Goal: Transaction & Acquisition: Purchase product/service

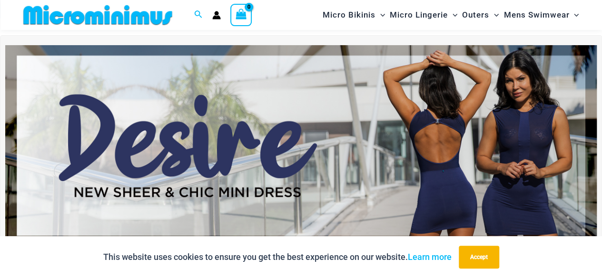
scroll to position [101, 0]
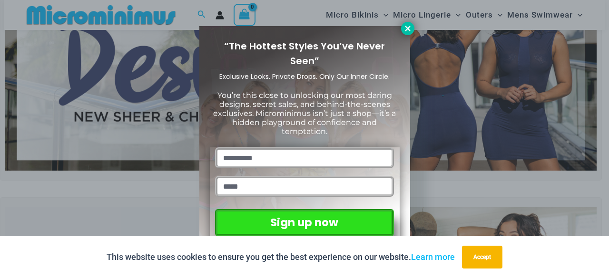
click at [408, 30] on icon at bounding box center [407, 28] width 5 height 5
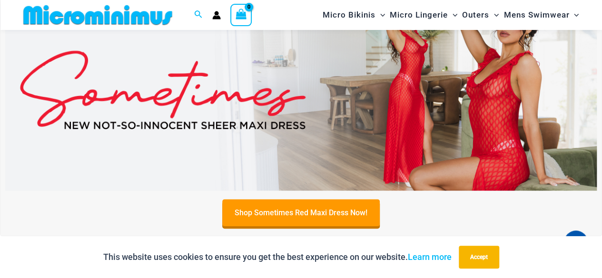
scroll to position [291, 0]
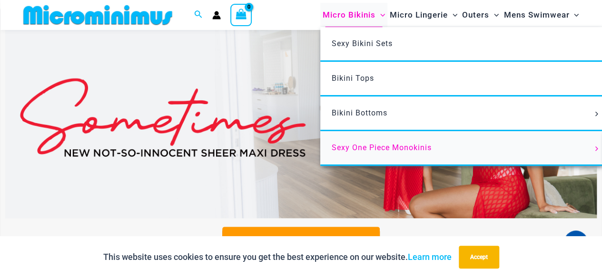
click at [382, 144] on span "Sexy One Piece Monokinis" at bounding box center [382, 147] width 100 height 9
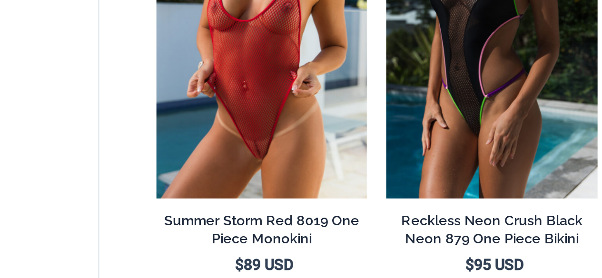
scroll to position [324, 0]
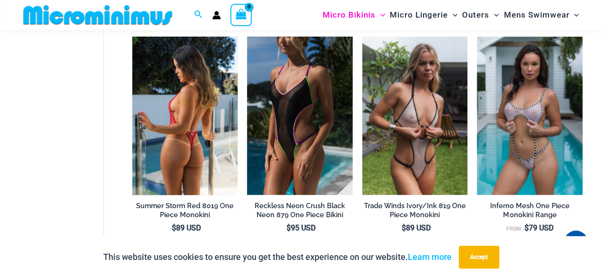
click at [199, 144] on img at bounding box center [185, 116] width 106 height 158
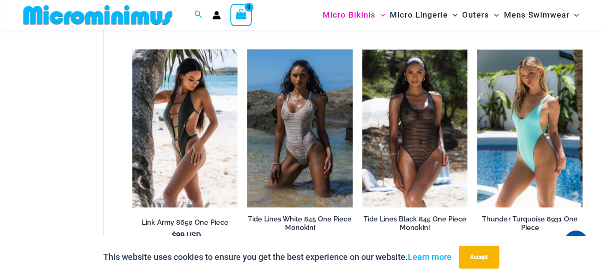
scroll to position [819, 0]
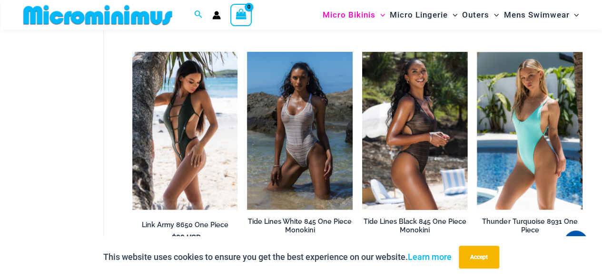
click at [411, 152] on img at bounding box center [415, 131] width 106 height 158
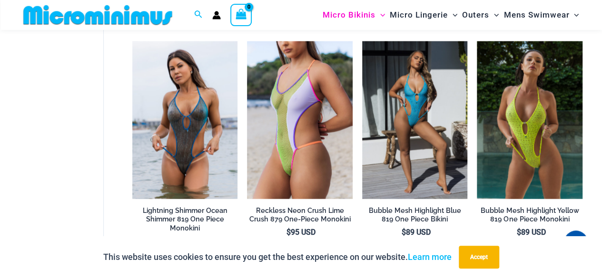
scroll to position [1078, 0]
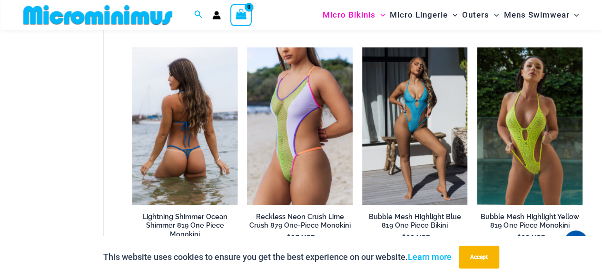
click at [161, 159] on img at bounding box center [185, 127] width 106 height 158
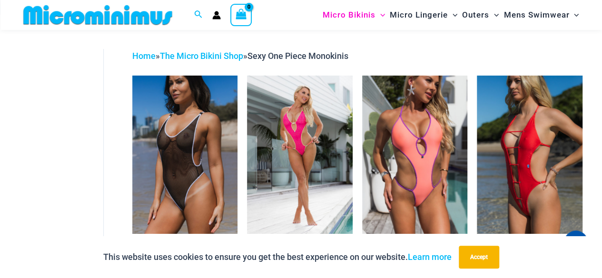
scroll to position [0, 0]
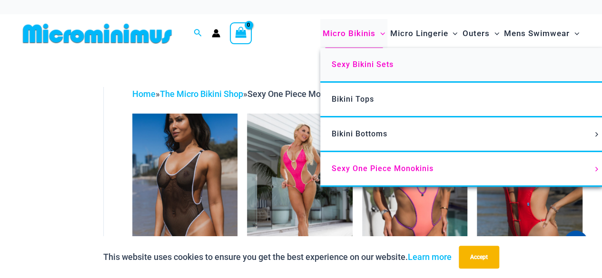
click at [363, 69] on link "Sexy Bikini Sets" at bounding box center [461, 65] width 283 height 35
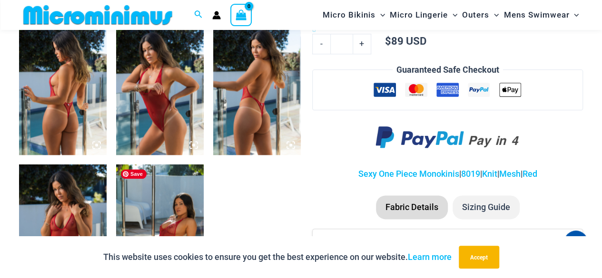
scroll to position [495, 0]
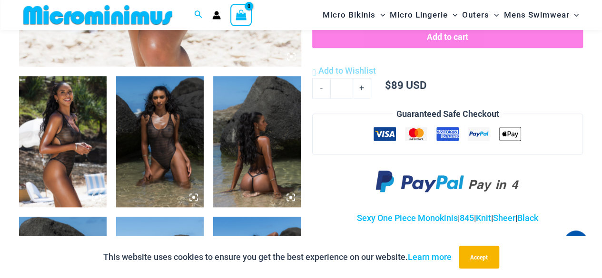
scroll to position [457, 0]
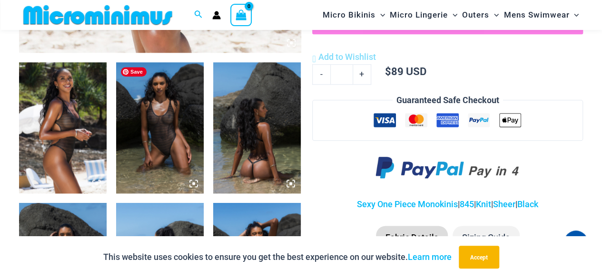
click at [175, 149] on img at bounding box center [160, 127] width 88 height 131
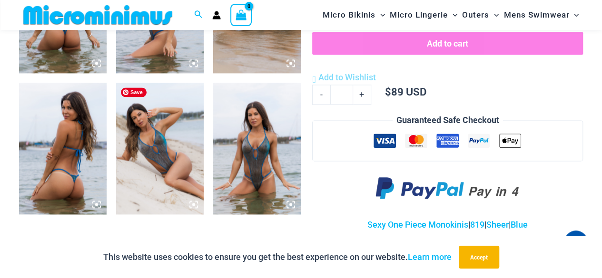
scroll to position [609, 0]
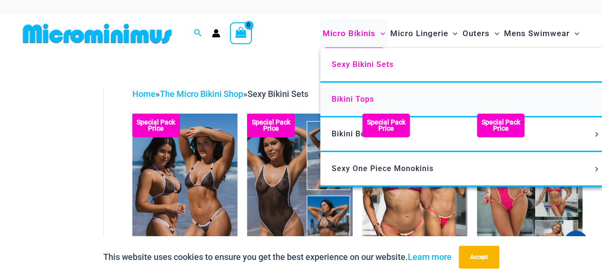
click at [358, 101] on span "Bikini Tops" at bounding box center [353, 99] width 42 height 9
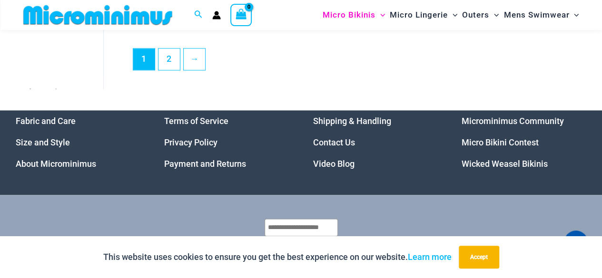
scroll to position [2413, 0]
